Goal: Find specific page/section: Find specific page/section

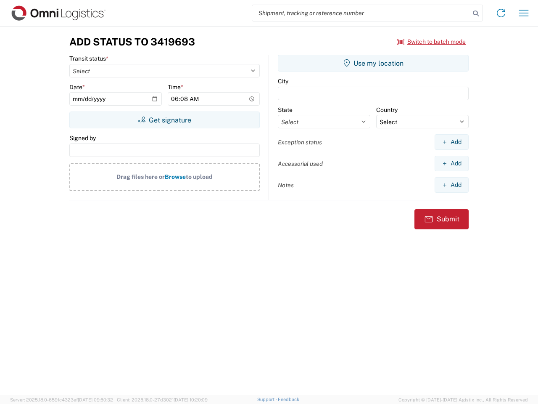
click at [361, 13] on input "search" at bounding box center [361, 13] width 218 height 16
click at [476, 13] on icon at bounding box center [476, 14] width 12 height 12
click at [501, 13] on icon at bounding box center [501, 12] width 13 height 13
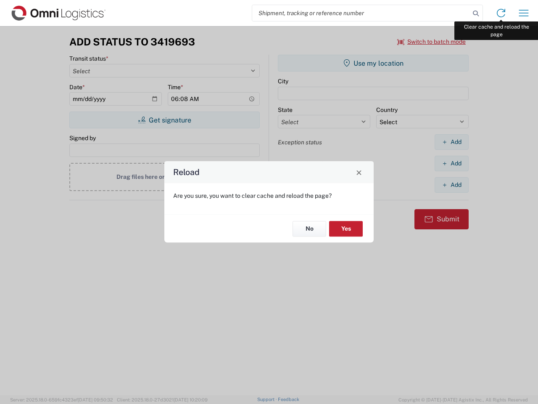
click at [524, 13] on div "Reload Are you sure, you want to clear cache and reload the page? No Yes" at bounding box center [269, 202] width 538 height 404
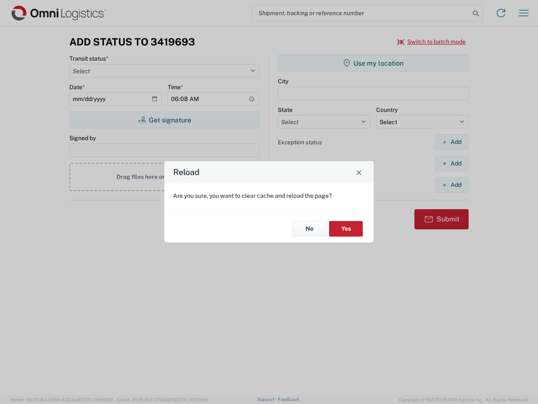
click at [432, 42] on div "Reload Are you sure, you want to clear cache and reload the page? No Yes" at bounding box center [269, 202] width 538 height 404
click at [164, 120] on div "Reload Are you sure, you want to clear cache and reload the page? No Yes" at bounding box center [269, 202] width 538 height 404
click at [374, 63] on div "Reload Are you sure, you want to clear cache and reload the page? No Yes" at bounding box center [269, 202] width 538 height 404
click at [452, 142] on div "Reload Are you sure, you want to clear cache and reload the page? No Yes" at bounding box center [269, 202] width 538 height 404
click at [452, 163] on div "Reload Are you sure, you want to clear cache and reload the page? No Yes" at bounding box center [269, 202] width 538 height 404
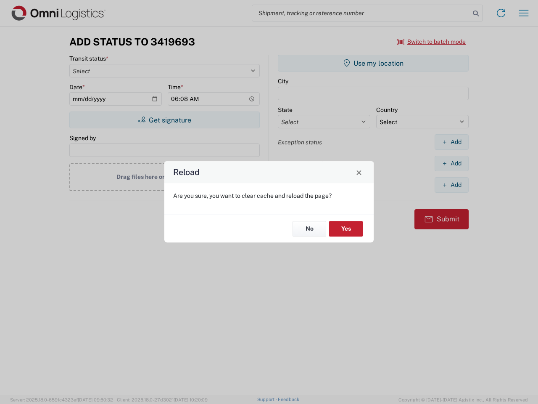
click at [452, 185] on div "Reload Are you sure, you want to clear cache and reload the page? No Yes" at bounding box center [269, 202] width 538 height 404
